Goal: Transaction & Acquisition: Obtain resource

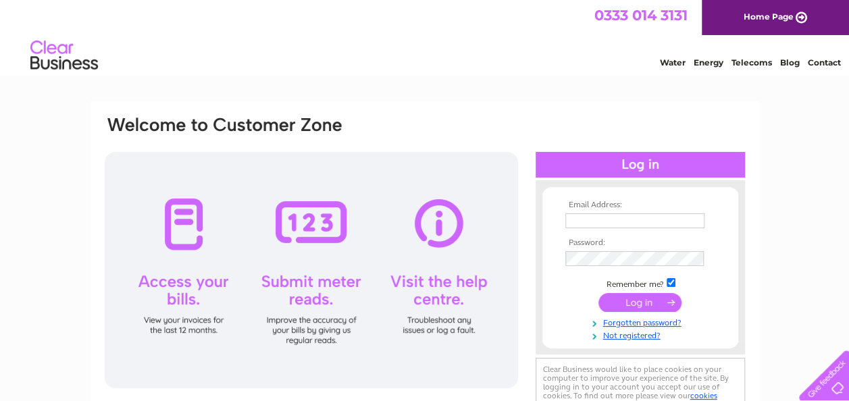
type input "accounts@havenbank.co.uk"
click at [646, 306] on input "submit" at bounding box center [640, 302] width 83 height 19
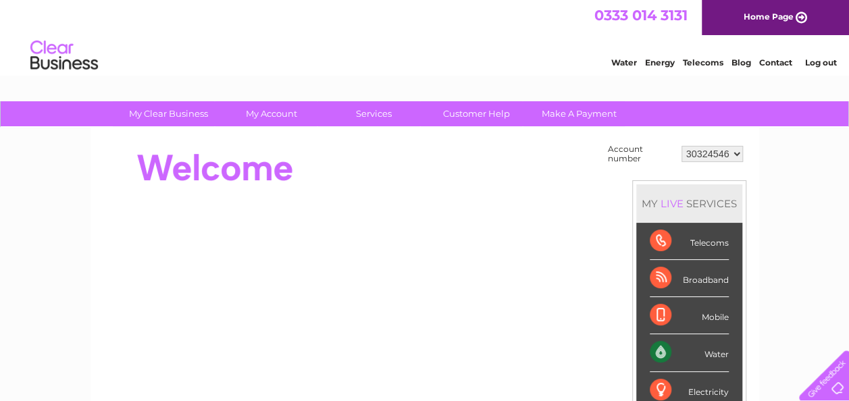
click at [737, 155] on select "30324546 30324581" at bounding box center [712, 154] width 61 height 16
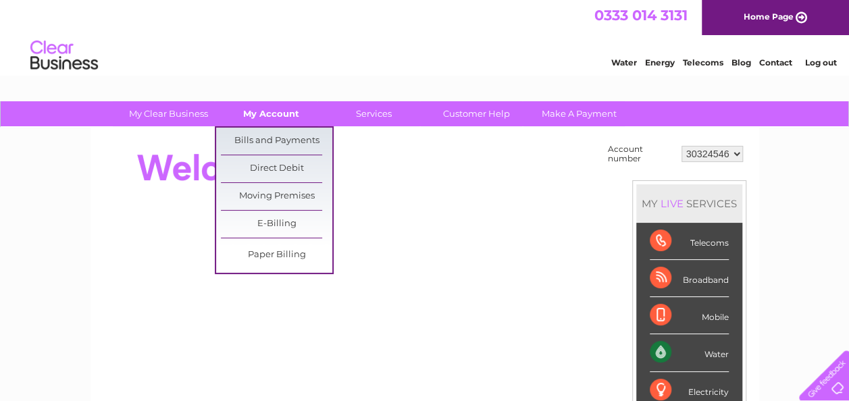
click at [274, 109] on link "My Account" at bounding box center [271, 113] width 111 height 25
click at [271, 145] on link "Bills and Payments" at bounding box center [276, 141] width 111 height 27
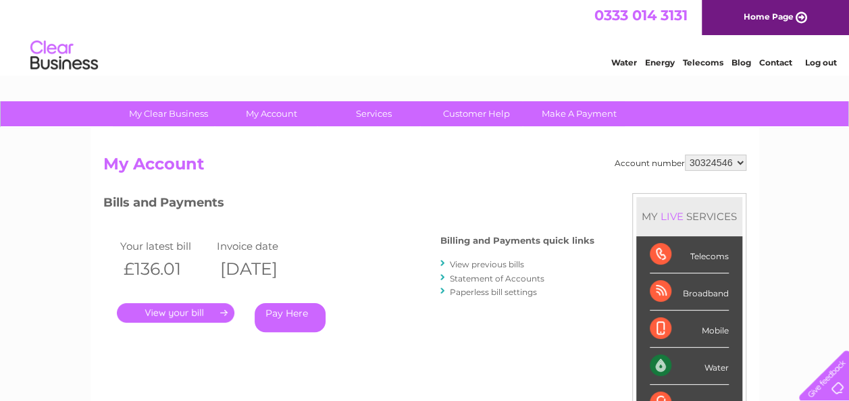
click at [184, 315] on link "." at bounding box center [176, 313] width 118 height 20
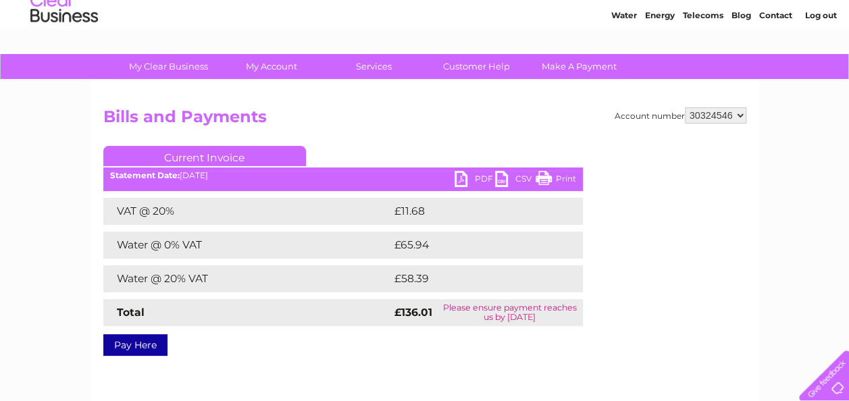
scroll to position [68, 0]
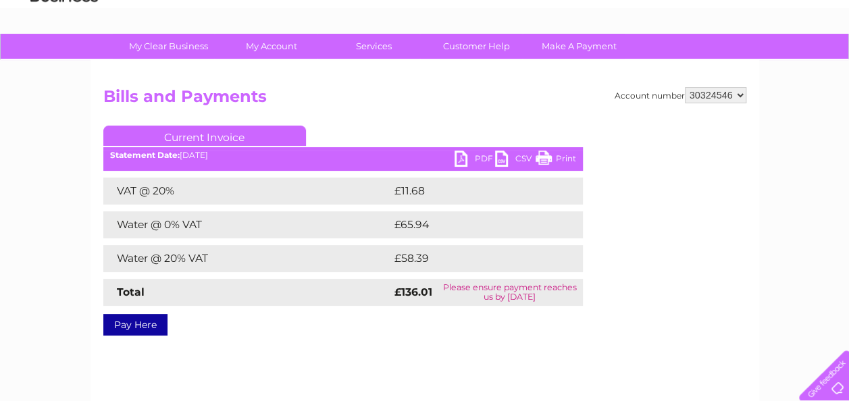
click at [469, 154] on link "PDF" at bounding box center [475, 161] width 41 height 20
click at [465, 159] on link "PDF" at bounding box center [475, 161] width 41 height 20
click at [742, 97] on select "30324546 30324581" at bounding box center [715, 95] width 61 height 16
select select "30324581"
click at [685, 87] on select "30324546 30324581" at bounding box center [715, 95] width 61 height 16
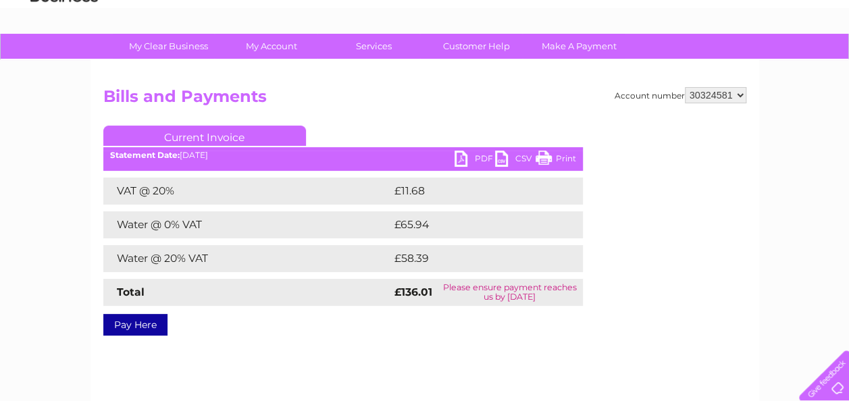
click at [726, 95] on select "30324546 30324581" at bounding box center [715, 95] width 61 height 16
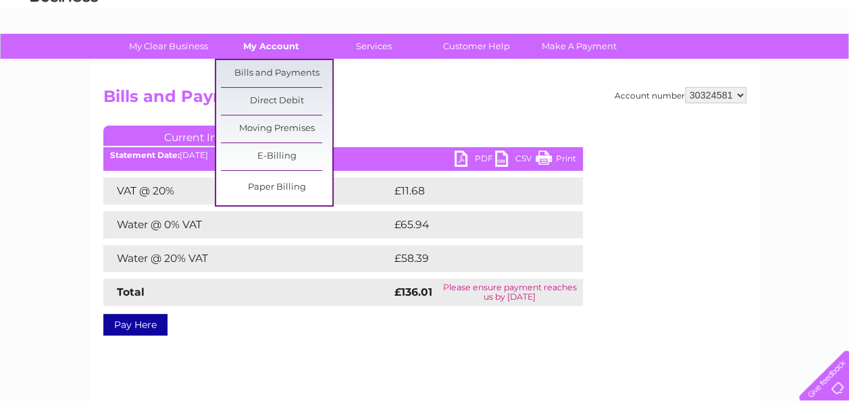
click at [270, 39] on link "My Account" at bounding box center [271, 46] width 111 height 25
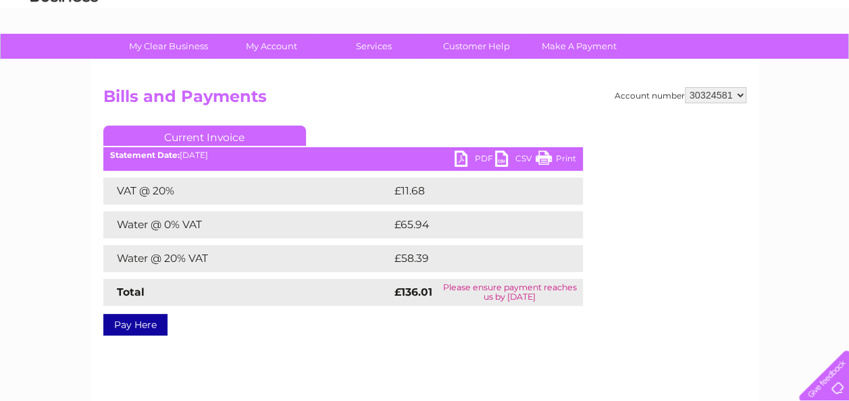
click at [700, 101] on select "30324546 30324581" at bounding box center [715, 95] width 61 height 16
click at [685, 87] on select "30324546 30324581" at bounding box center [715, 95] width 61 height 16
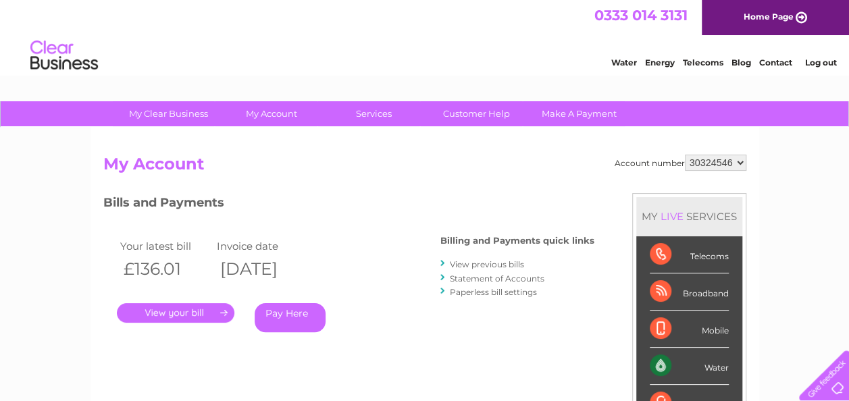
click at [743, 163] on select "30324546 30324581" at bounding box center [715, 163] width 61 height 16
select select "30324581"
click at [685, 155] on select "30324546 30324581" at bounding box center [715, 163] width 61 height 16
click at [204, 313] on link "." at bounding box center [176, 313] width 118 height 20
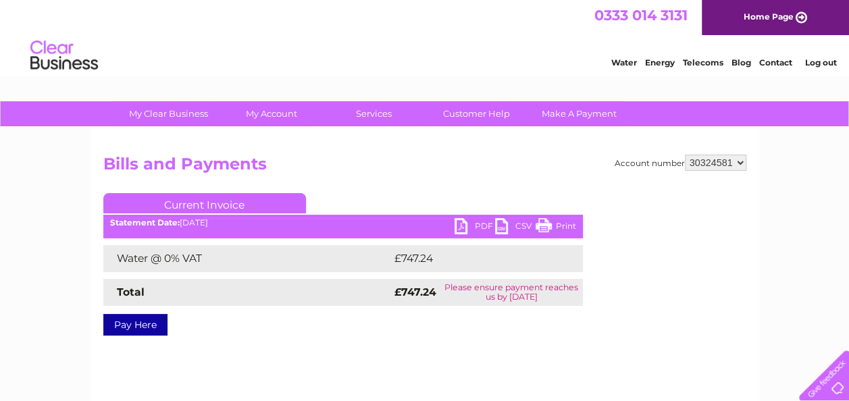
click at [475, 221] on link "PDF" at bounding box center [475, 228] width 41 height 20
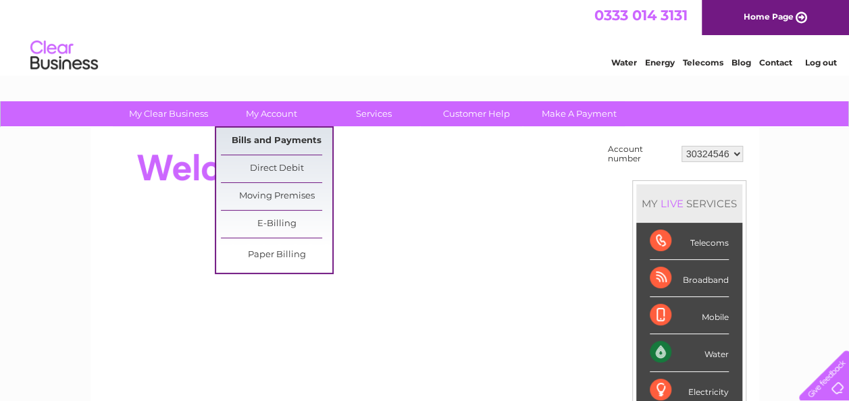
click at [296, 136] on link "Bills and Payments" at bounding box center [276, 141] width 111 height 27
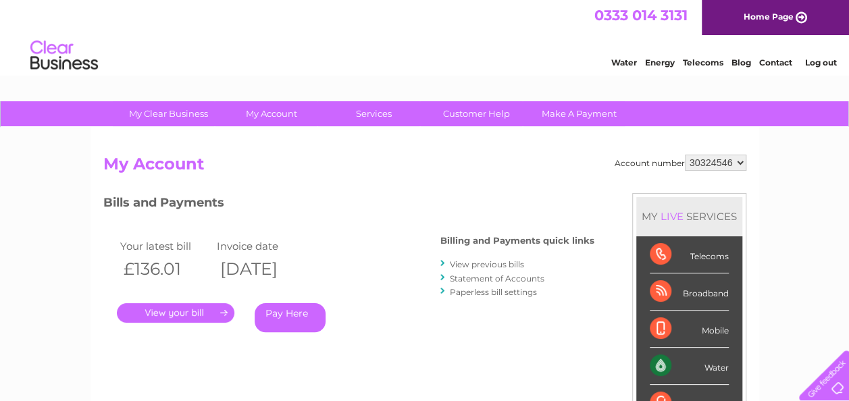
click at [220, 315] on link "." at bounding box center [176, 313] width 118 height 20
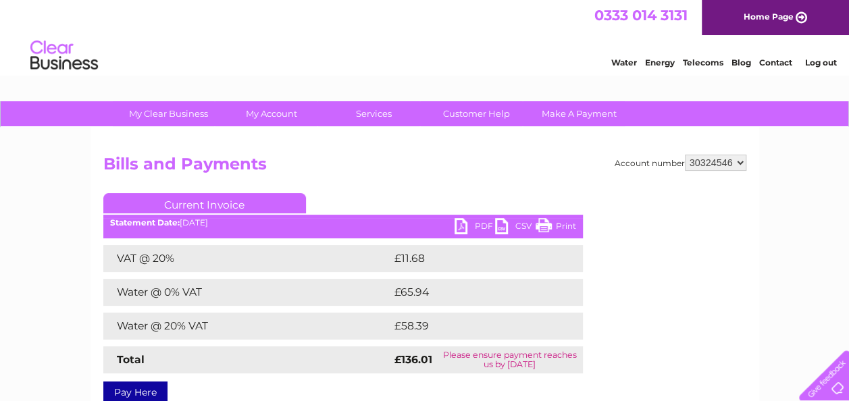
click at [470, 228] on link "PDF" at bounding box center [475, 228] width 41 height 20
click at [739, 159] on select "30324546 30324581" at bounding box center [715, 163] width 61 height 16
select select "30324581"
click at [685, 155] on select "30324546 30324581" at bounding box center [715, 163] width 61 height 16
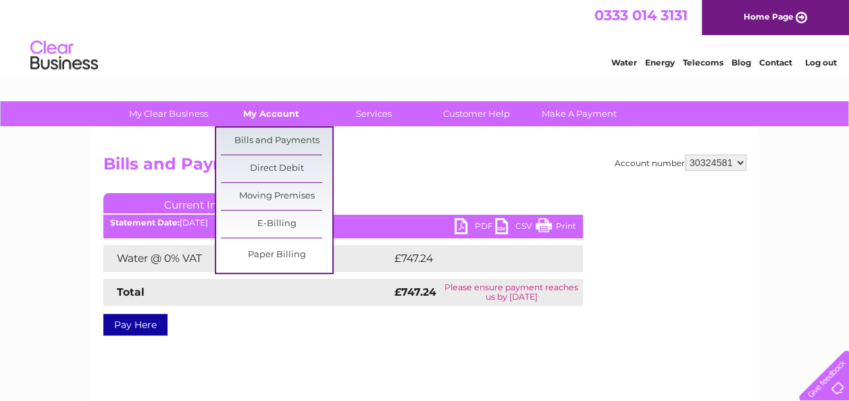
click at [279, 115] on link "My Account" at bounding box center [271, 113] width 111 height 25
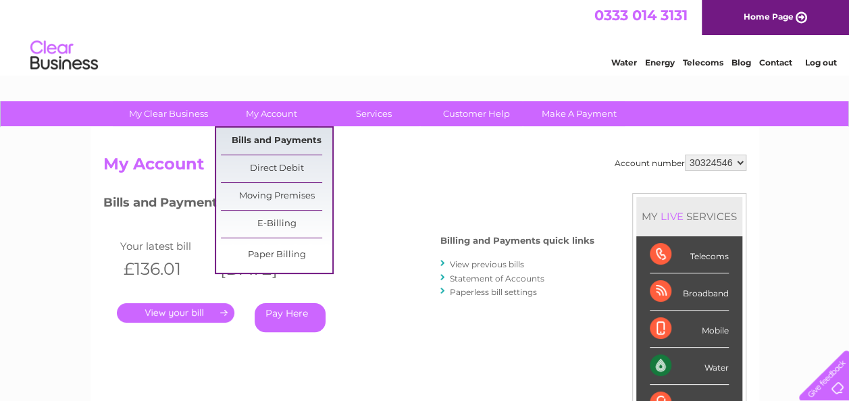
click at [288, 142] on link "Bills and Payments" at bounding box center [276, 141] width 111 height 27
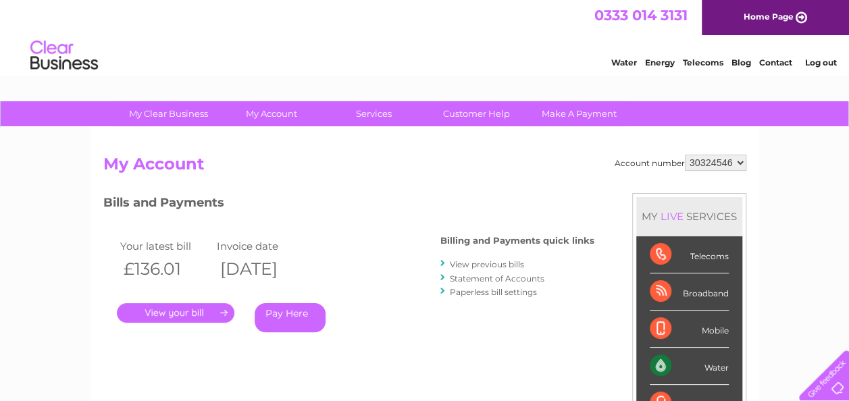
click at [739, 163] on select "30324546 30324581" at bounding box center [715, 163] width 61 height 16
select select "30324581"
click at [685, 155] on select "30324546 30324581" at bounding box center [715, 163] width 61 height 16
click at [193, 315] on link "." at bounding box center [176, 313] width 118 height 20
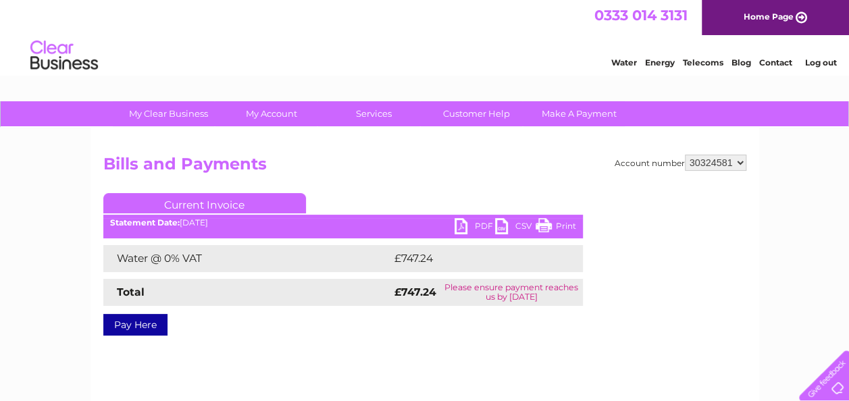
click at [482, 226] on link "PDF" at bounding box center [475, 228] width 41 height 20
